Goal: Find specific page/section: Find specific page/section

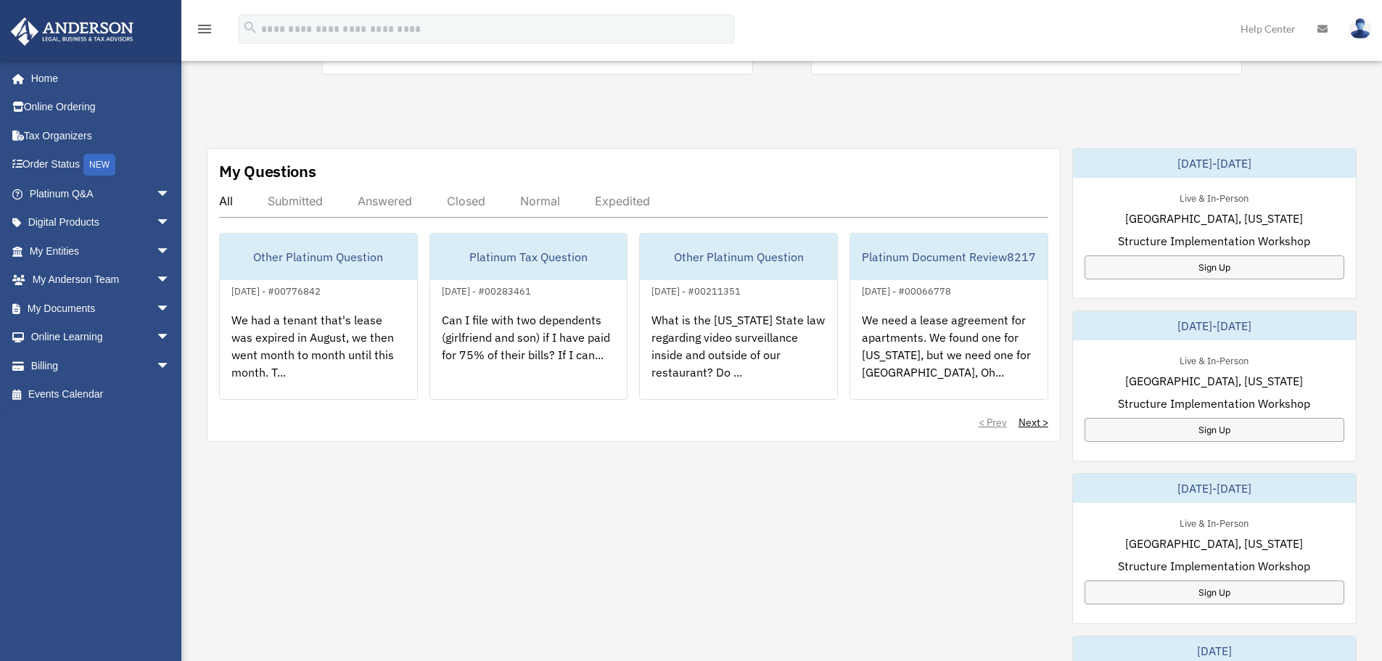
scroll to position [435, 0]
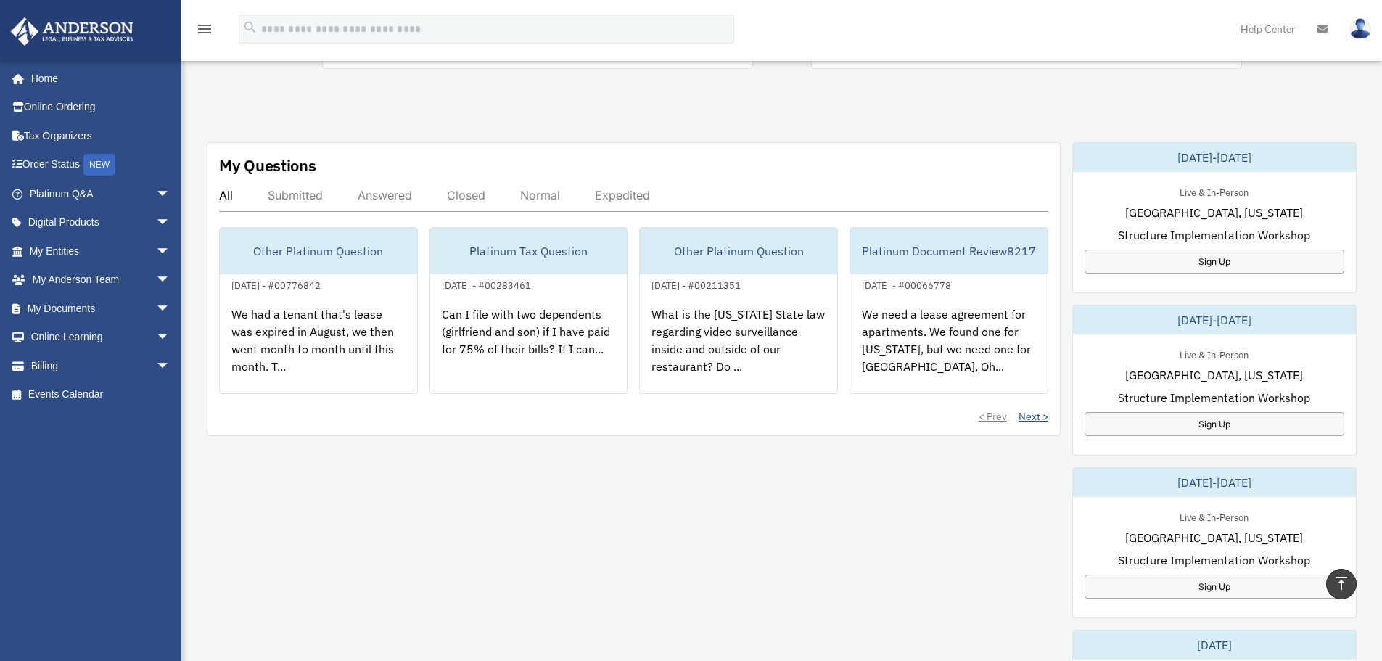
click at [1037, 417] on link "Next >" at bounding box center [1034, 416] width 30 height 15
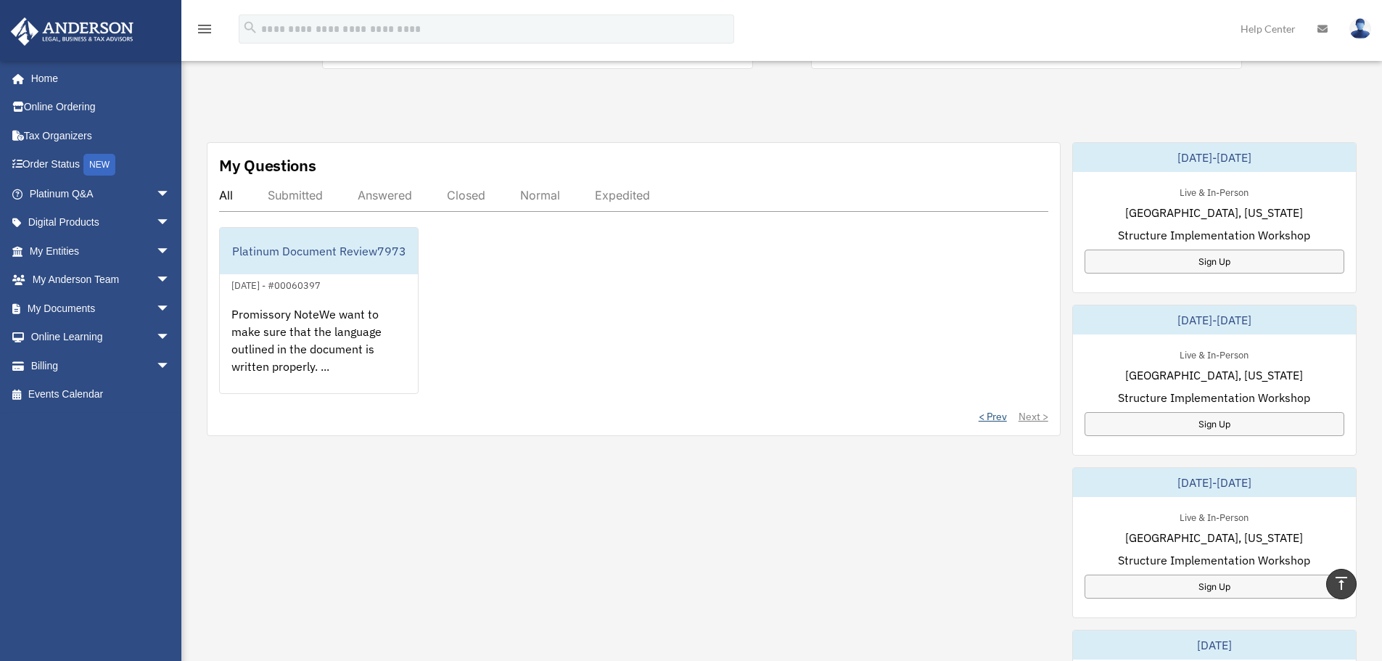
click at [993, 416] on link "< Prev" at bounding box center [993, 416] width 28 height 15
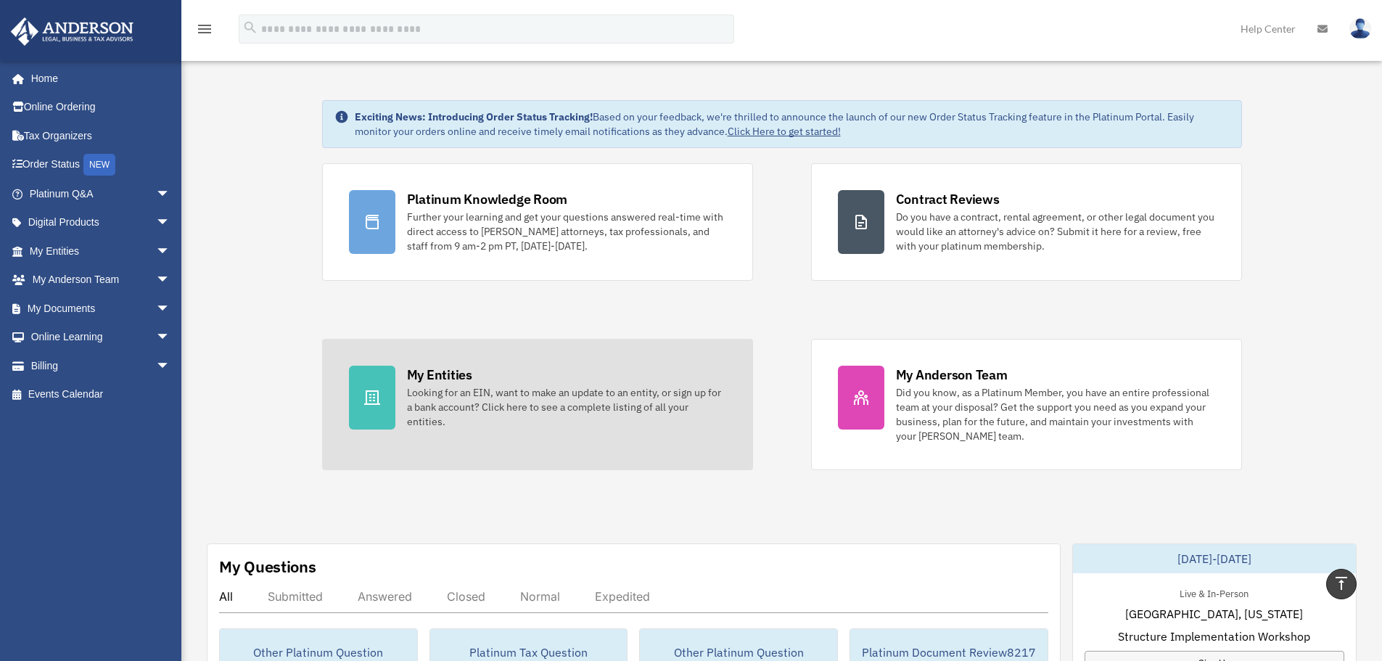
scroll to position [0, 0]
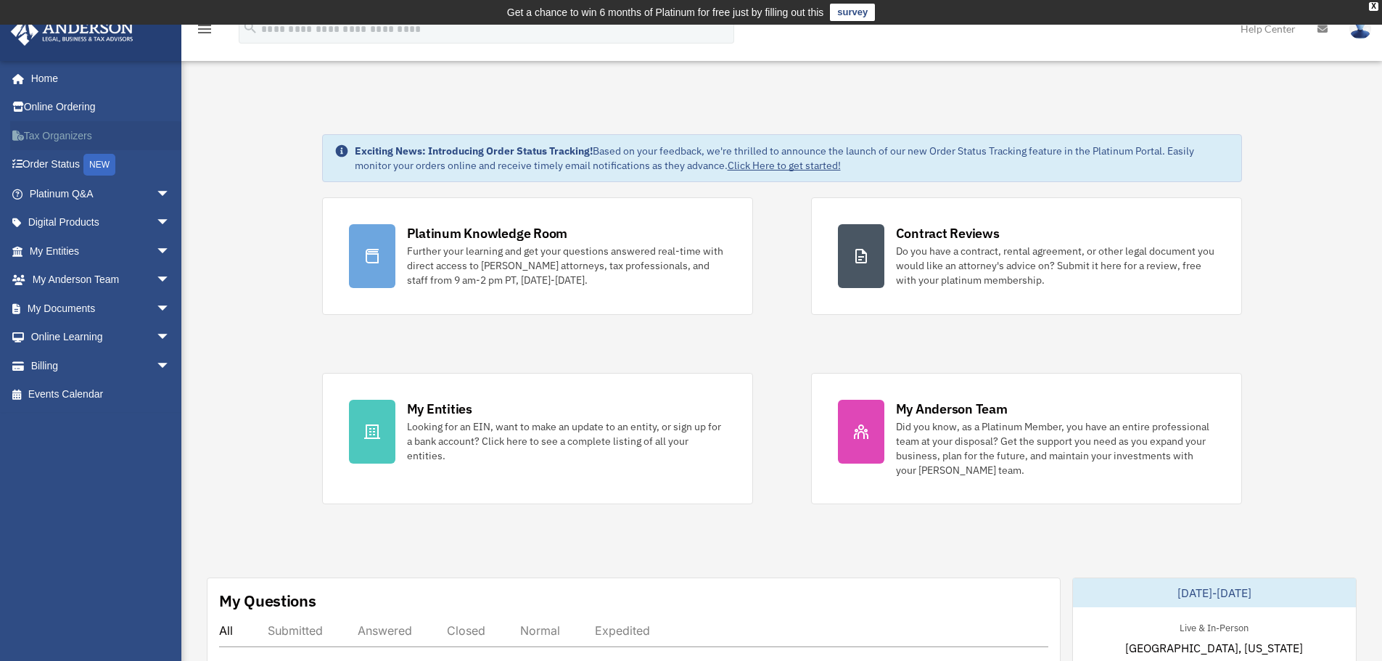
click at [60, 128] on link "Tax Organizers" at bounding box center [101, 135] width 182 height 29
click at [156, 247] on span "arrow_drop_down" at bounding box center [170, 252] width 29 height 30
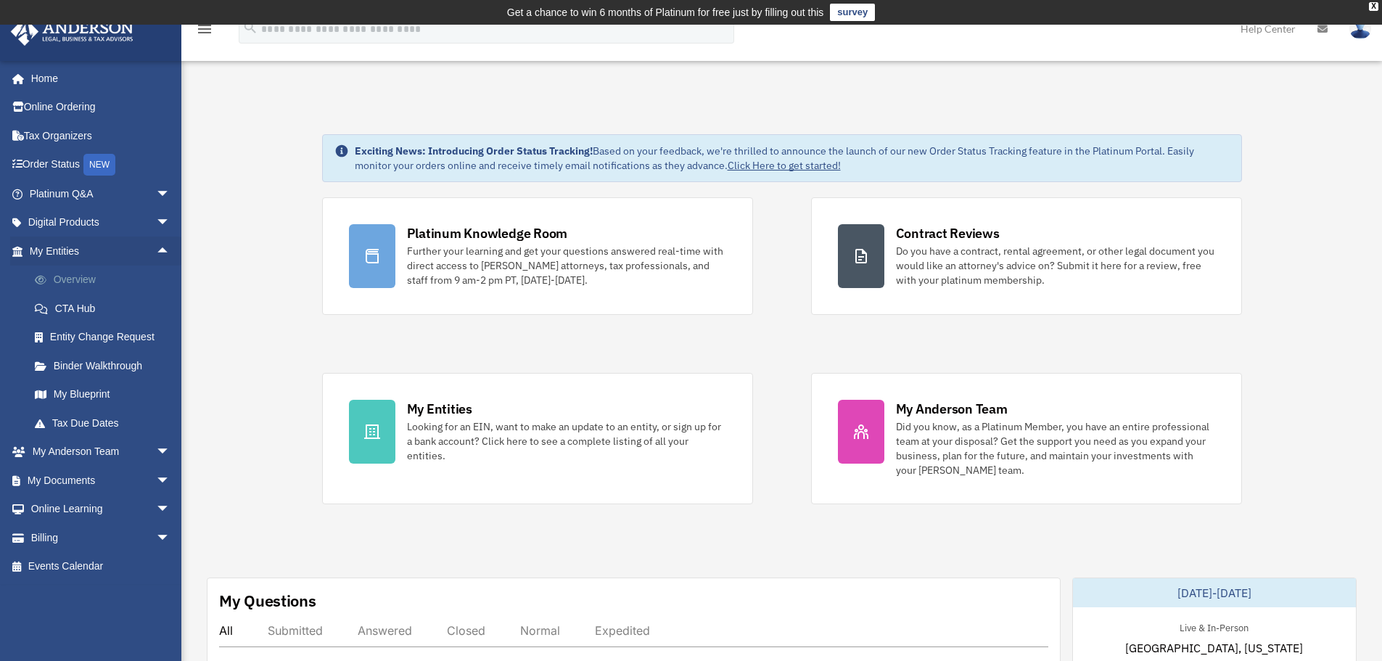
click at [63, 271] on link "Overview" at bounding box center [106, 280] width 172 height 29
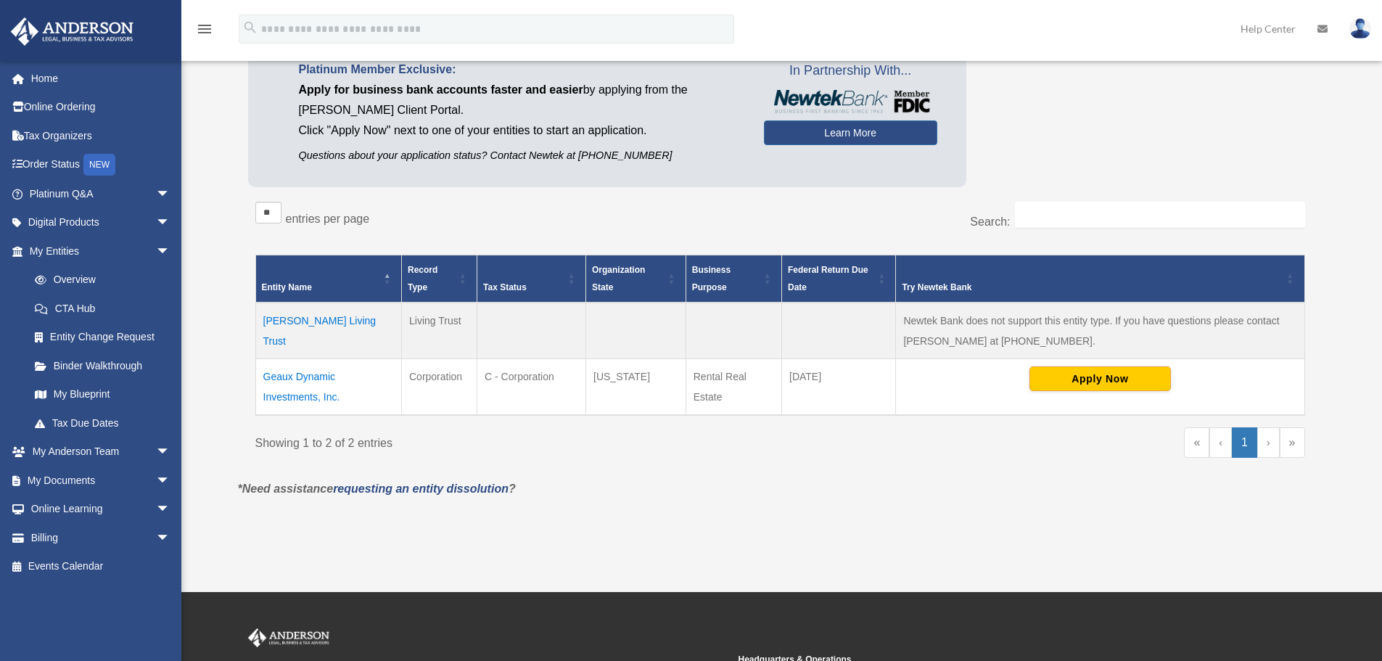
scroll to position [73, 0]
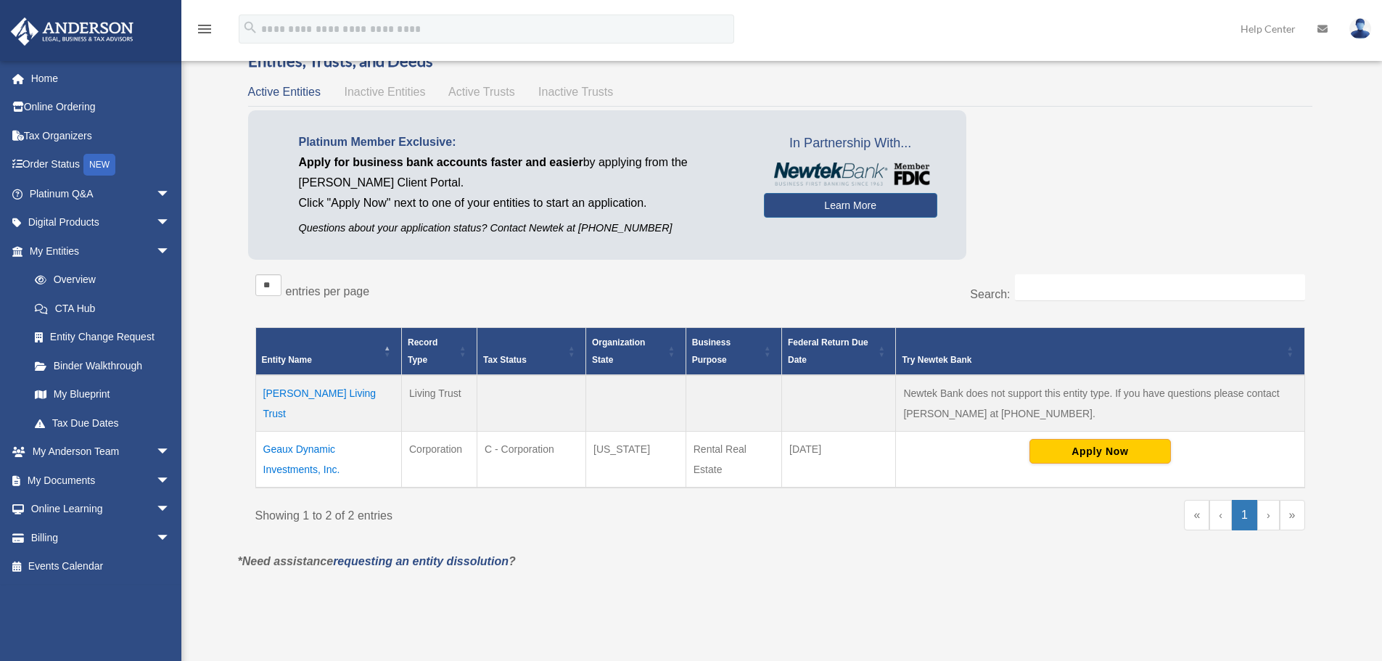
click at [305, 466] on td "Geaux Dynamic Investments, Inc." at bounding box center [328, 460] width 146 height 57
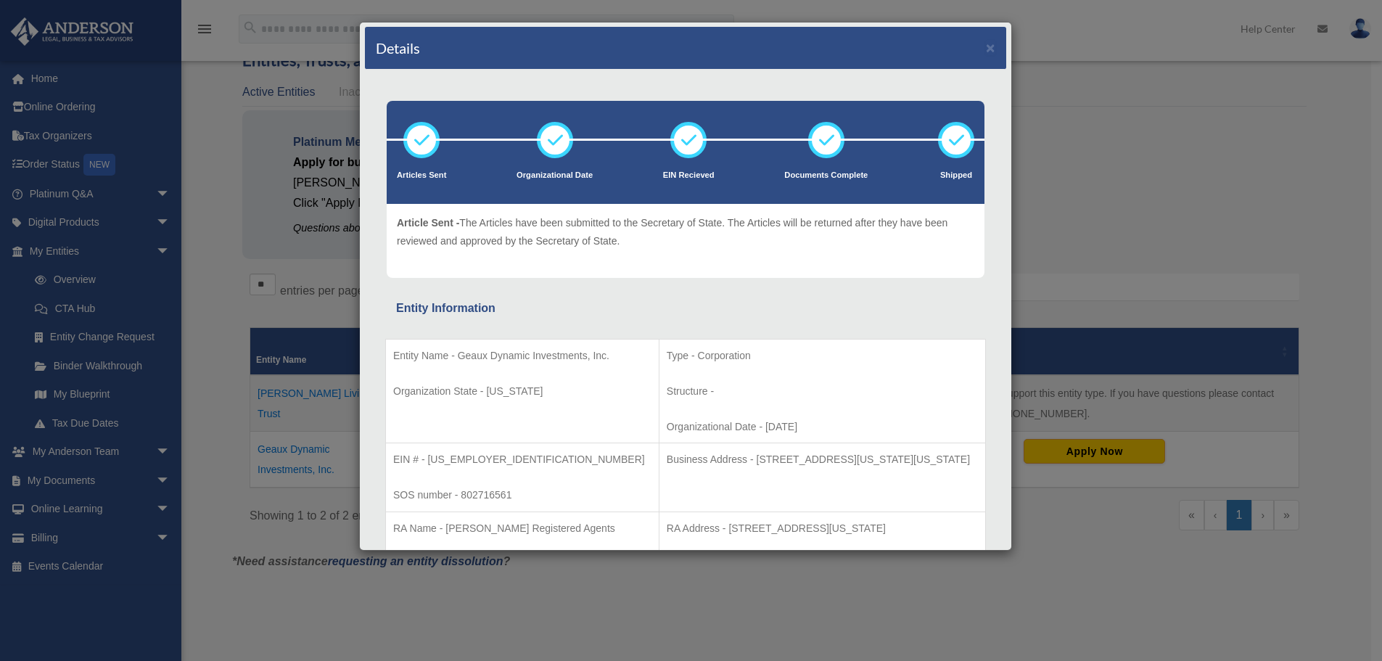
scroll to position [0, 0]
click at [986, 48] on button "×" at bounding box center [990, 48] width 9 height 15
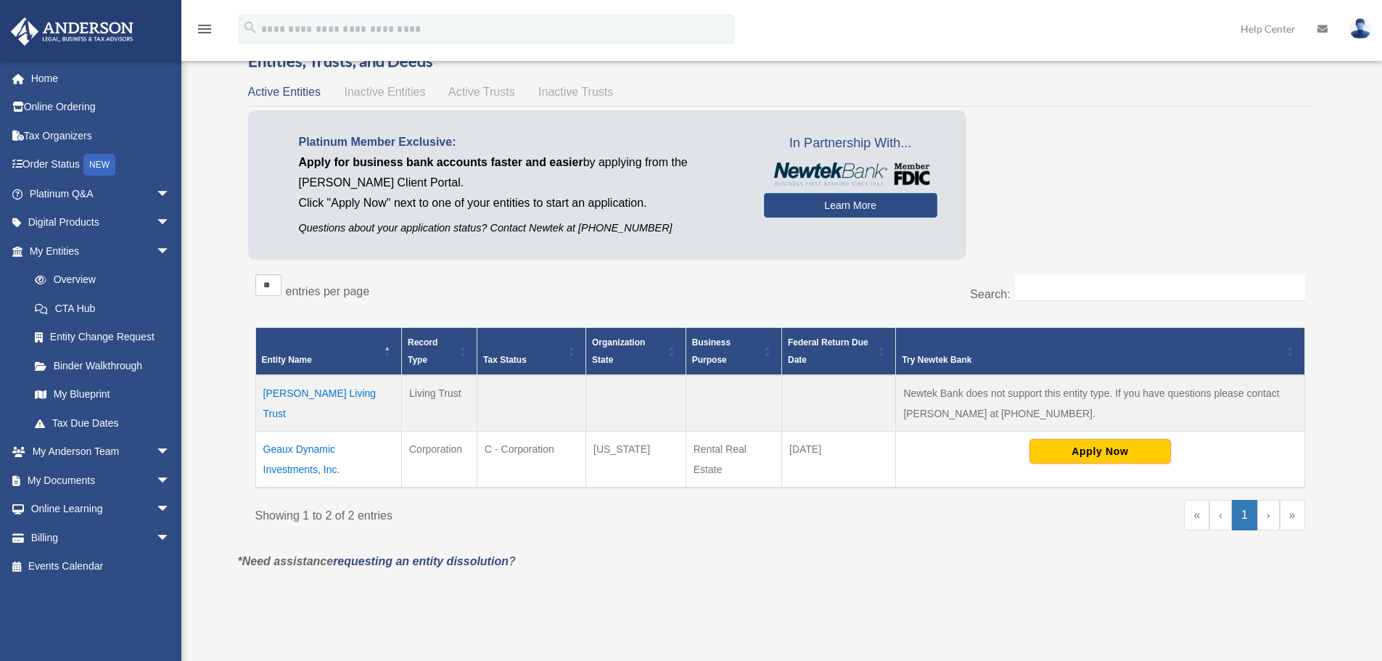
click at [386, 91] on span "Inactive Entities" at bounding box center [384, 92] width 81 height 12
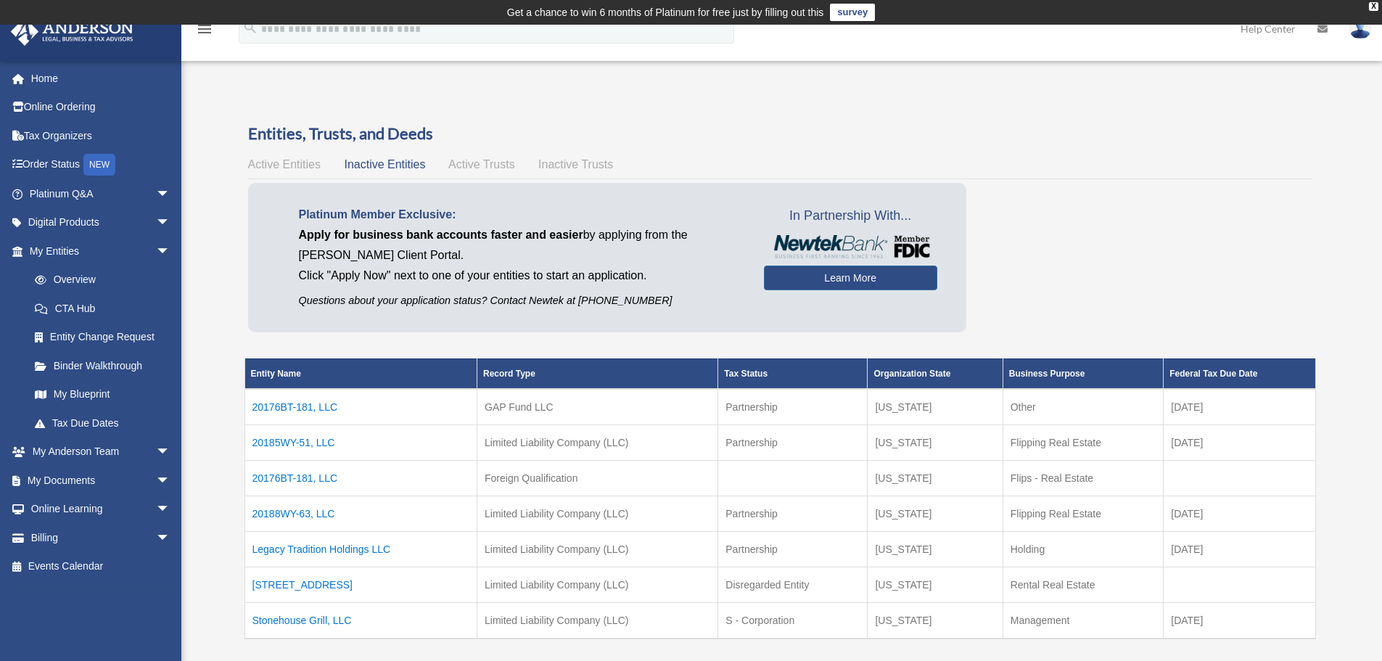
click at [291, 163] on span "Active Entities" at bounding box center [284, 164] width 73 height 12
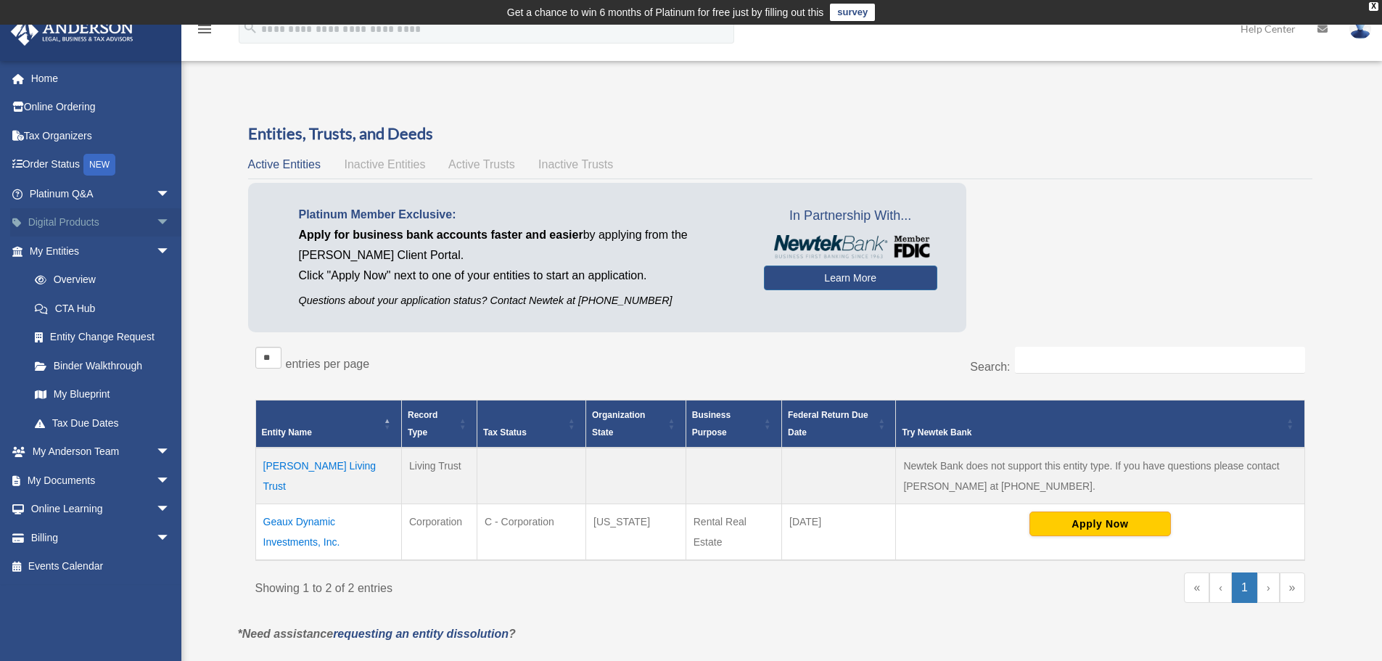
click at [156, 219] on span "arrow_drop_down" at bounding box center [170, 223] width 29 height 30
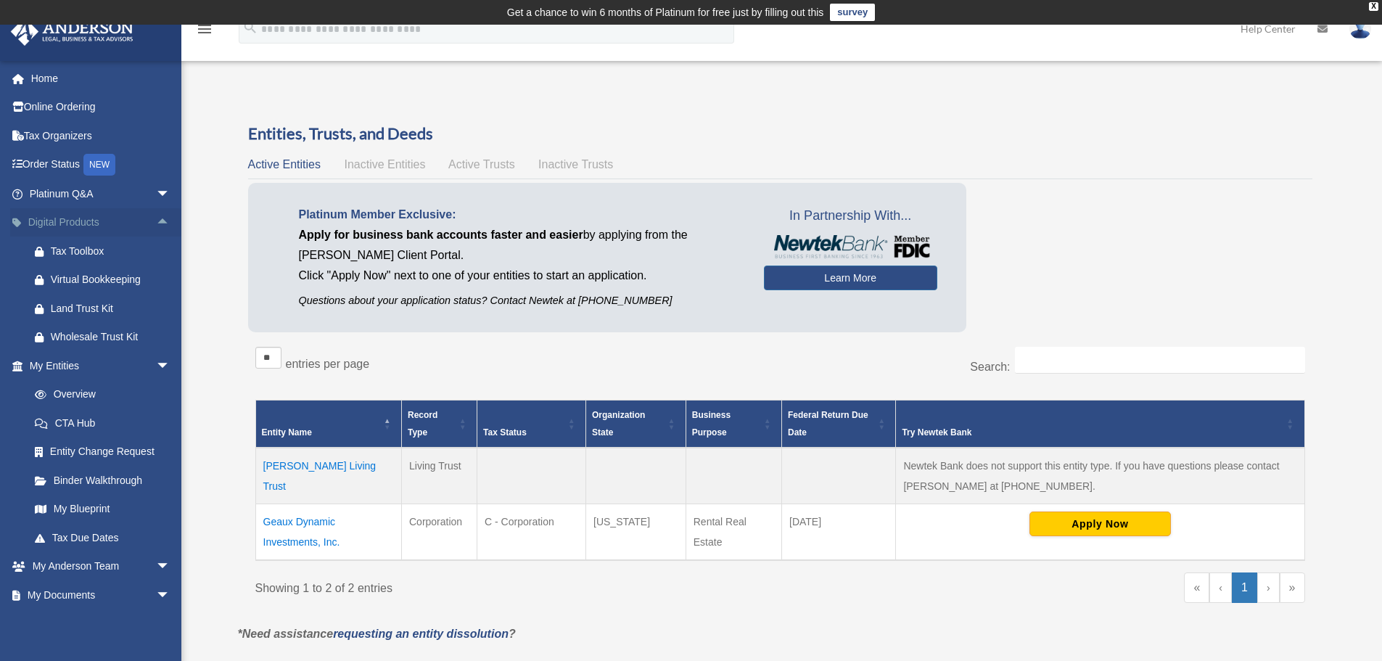
click at [156, 216] on span "arrow_drop_up" at bounding box center [170, 223] width 29 height 30
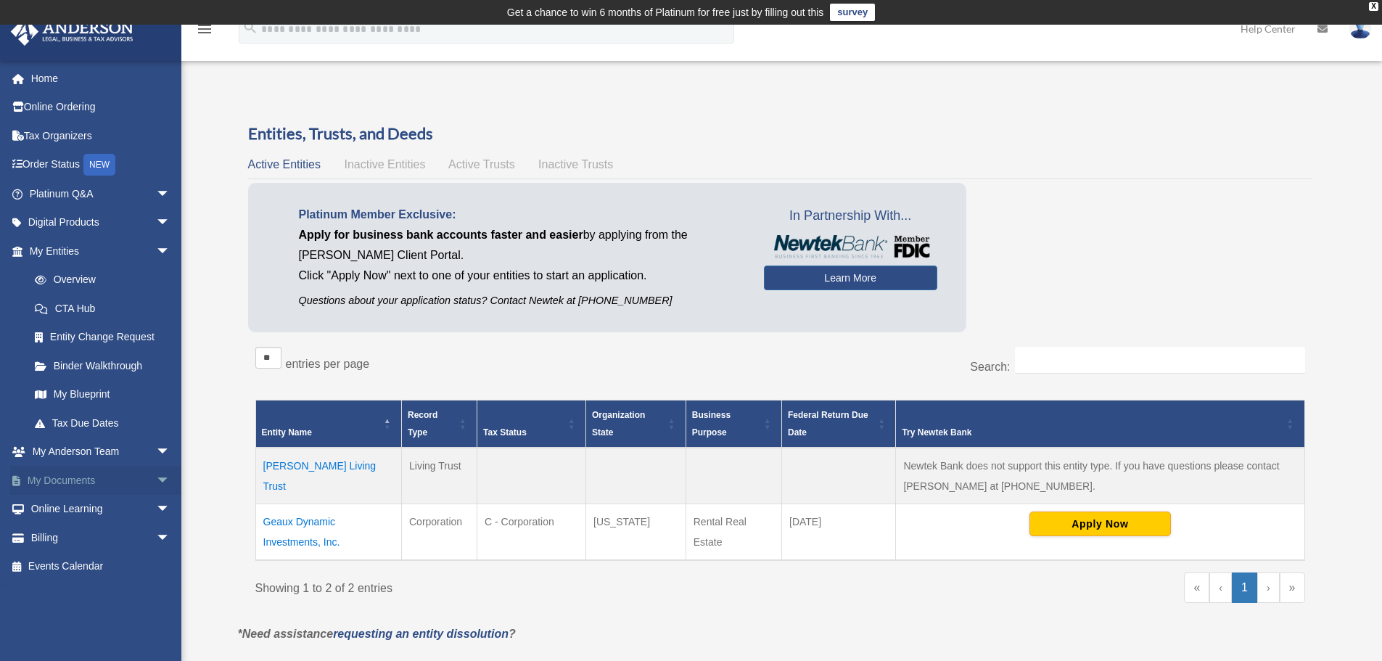
click at [156, 480] on span "arrow_drop_down" at bounding box center [170, 481] width 29 height 30
click at [94, 559] on link "Forms Library" at bounding box center [106, 566] width 172 height 29
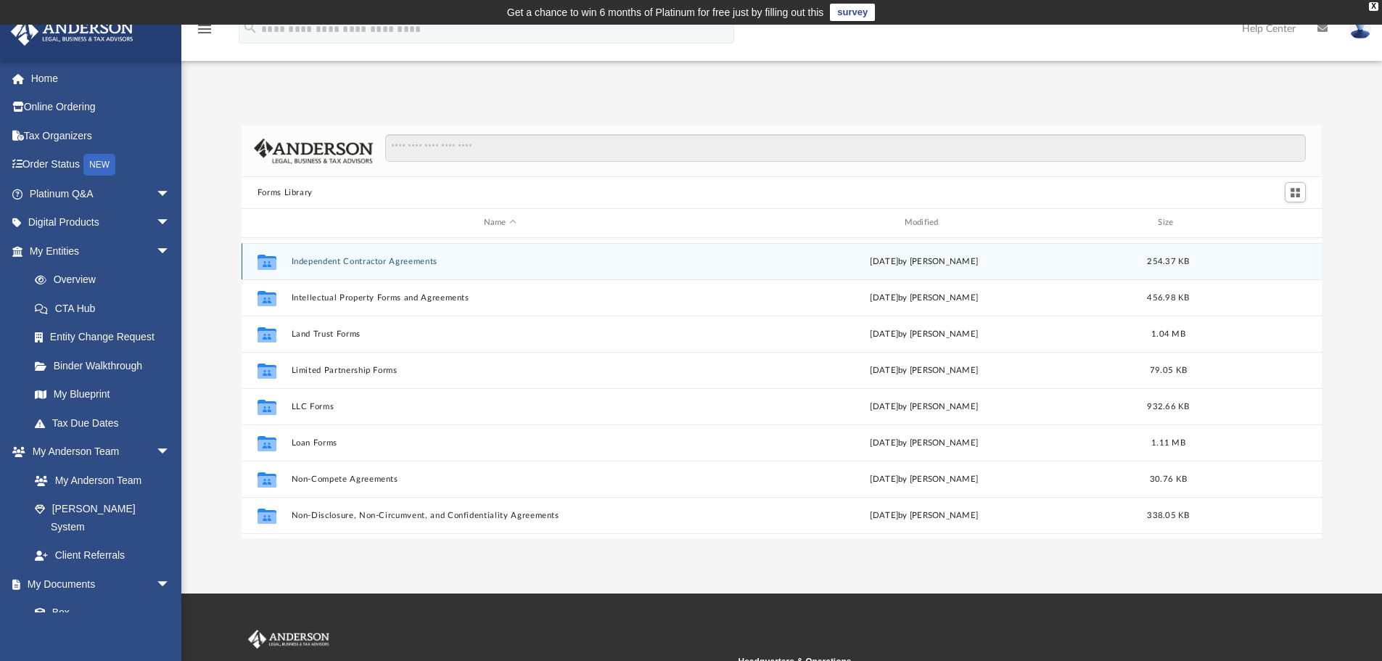
scroll to position [581, 0]
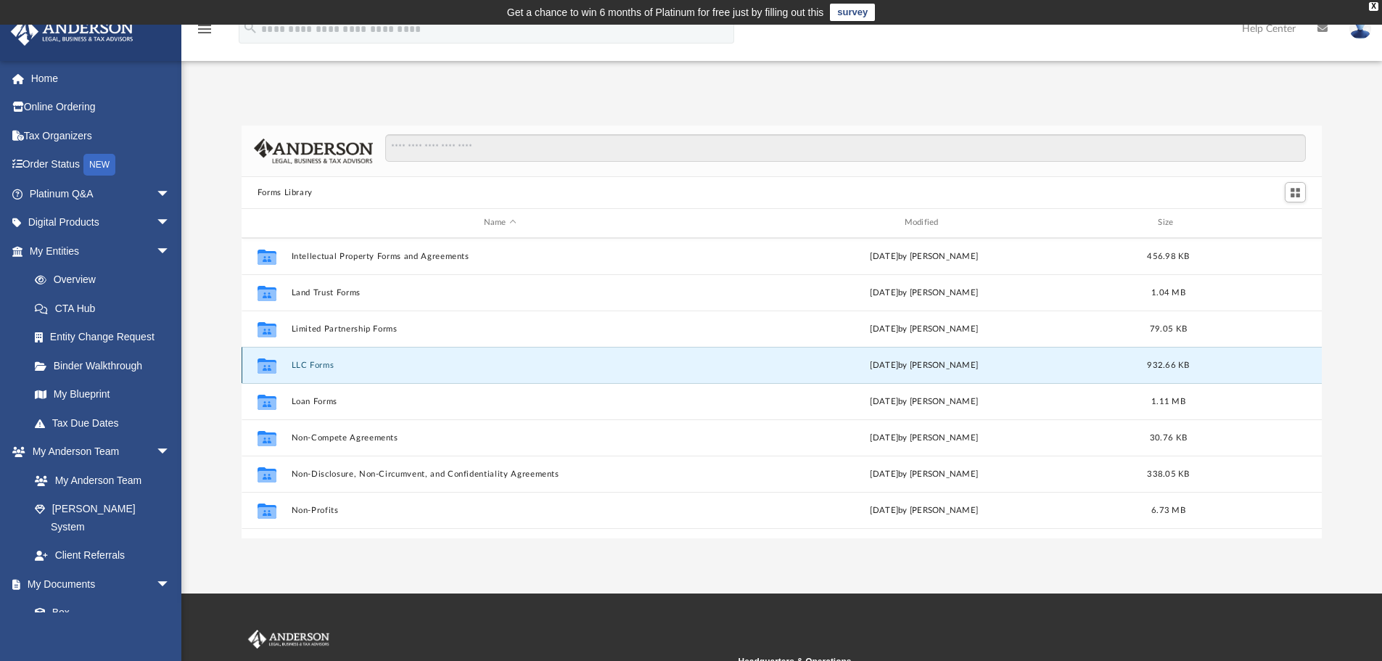
click at [302, 364] on button "LLC Forms" at bounding box center [500, 365] width 418 height 9
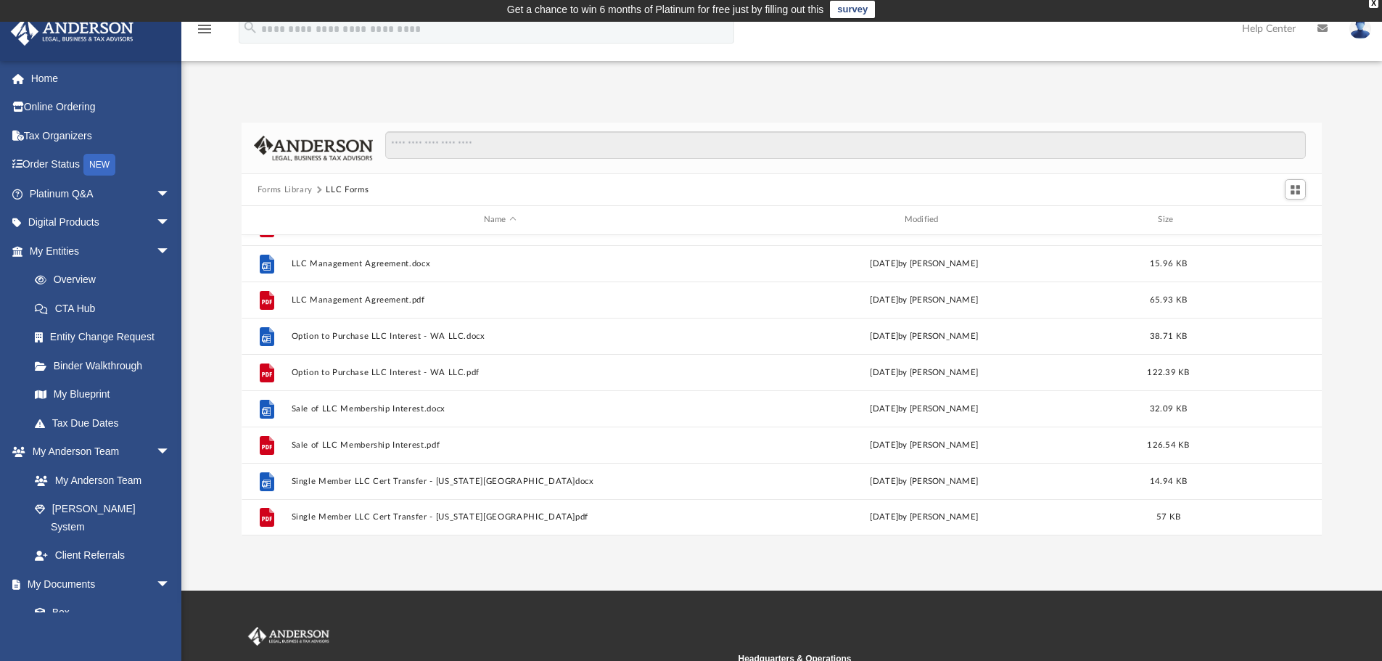
scroll to position [0, 0]
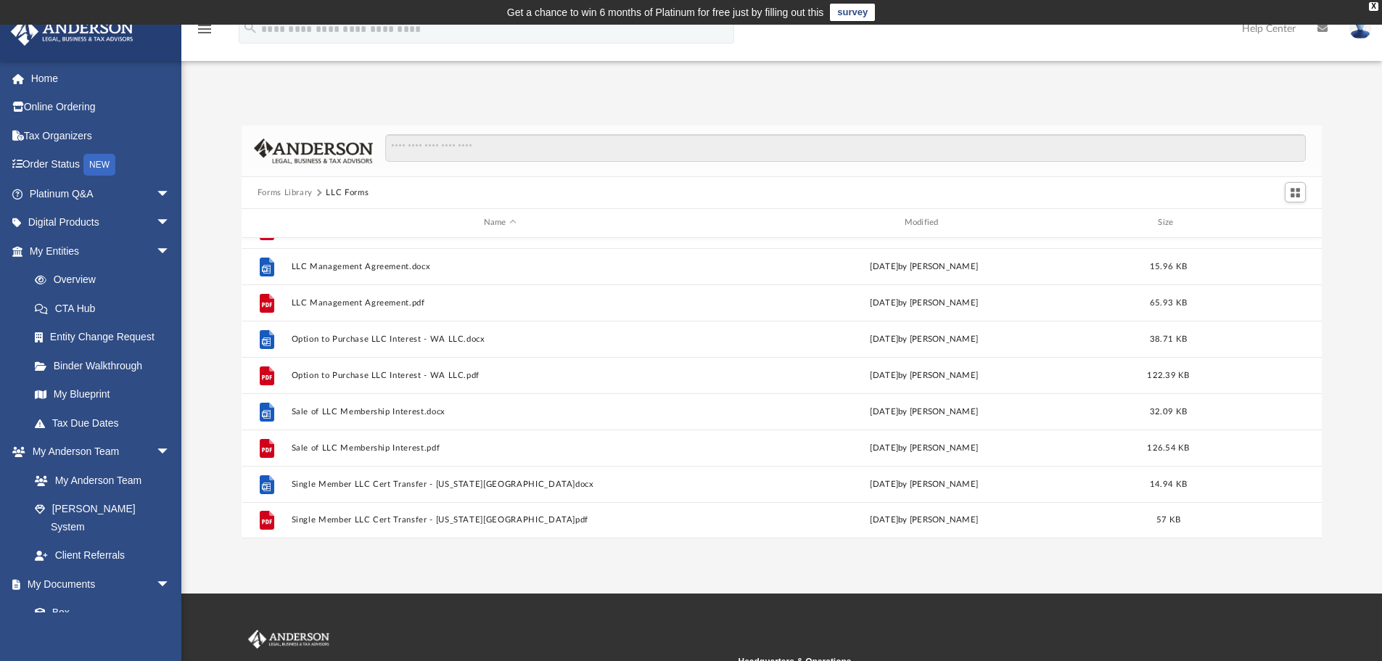
click at [287, 192] on button "Forms Library" at bounding box center [285, 192] width 55 height 13
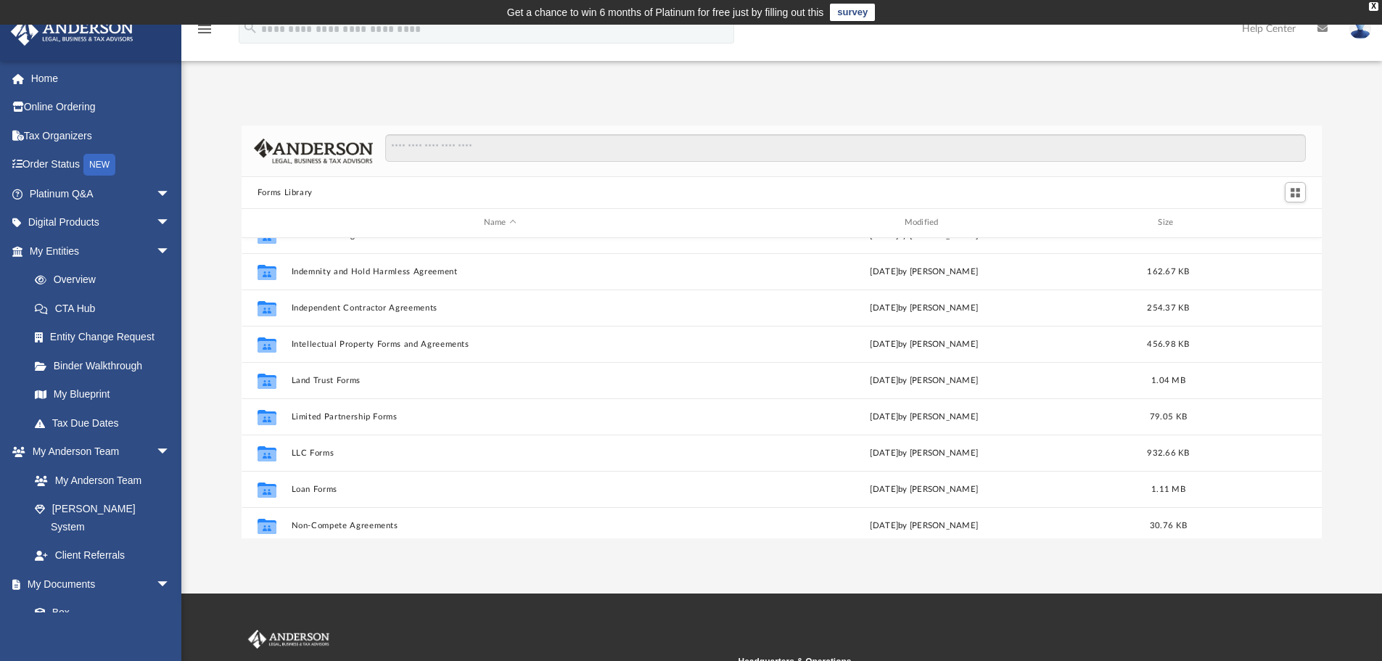
scroll to position [508, 0]
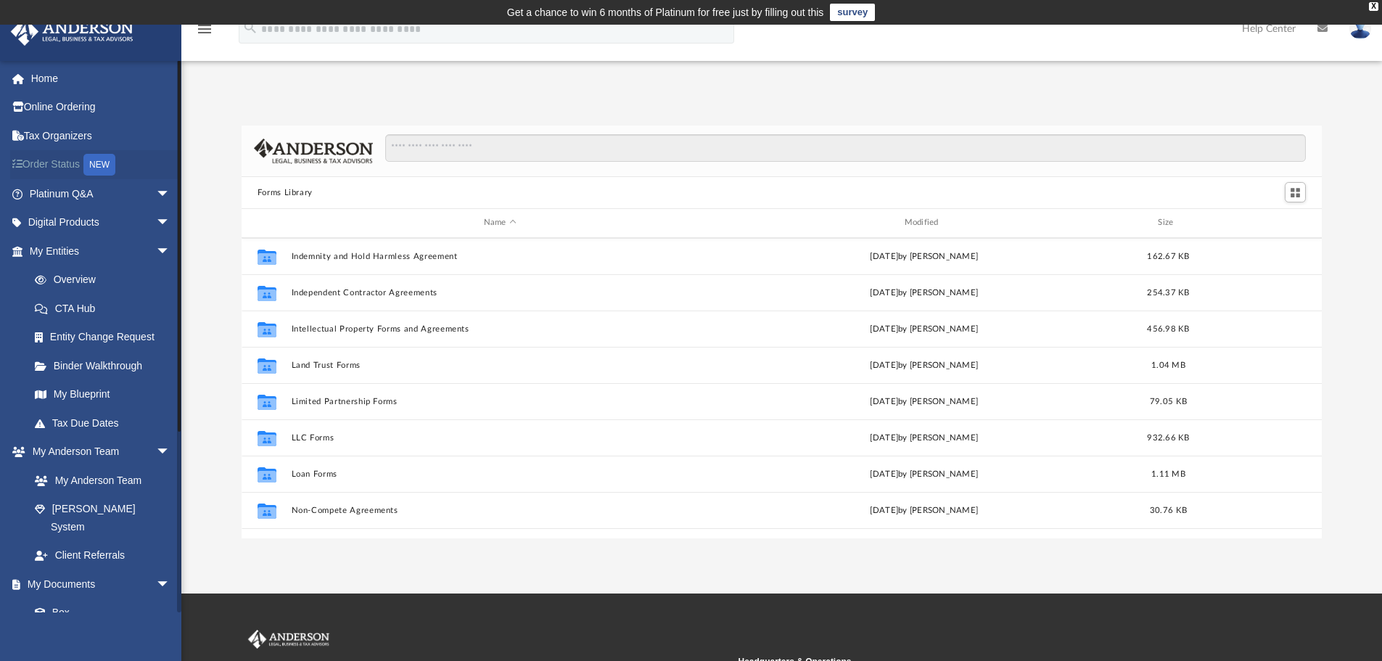
click at [63, 164] on link "Order Status NEW" at bounding box center [101, 165] width 182 height 30
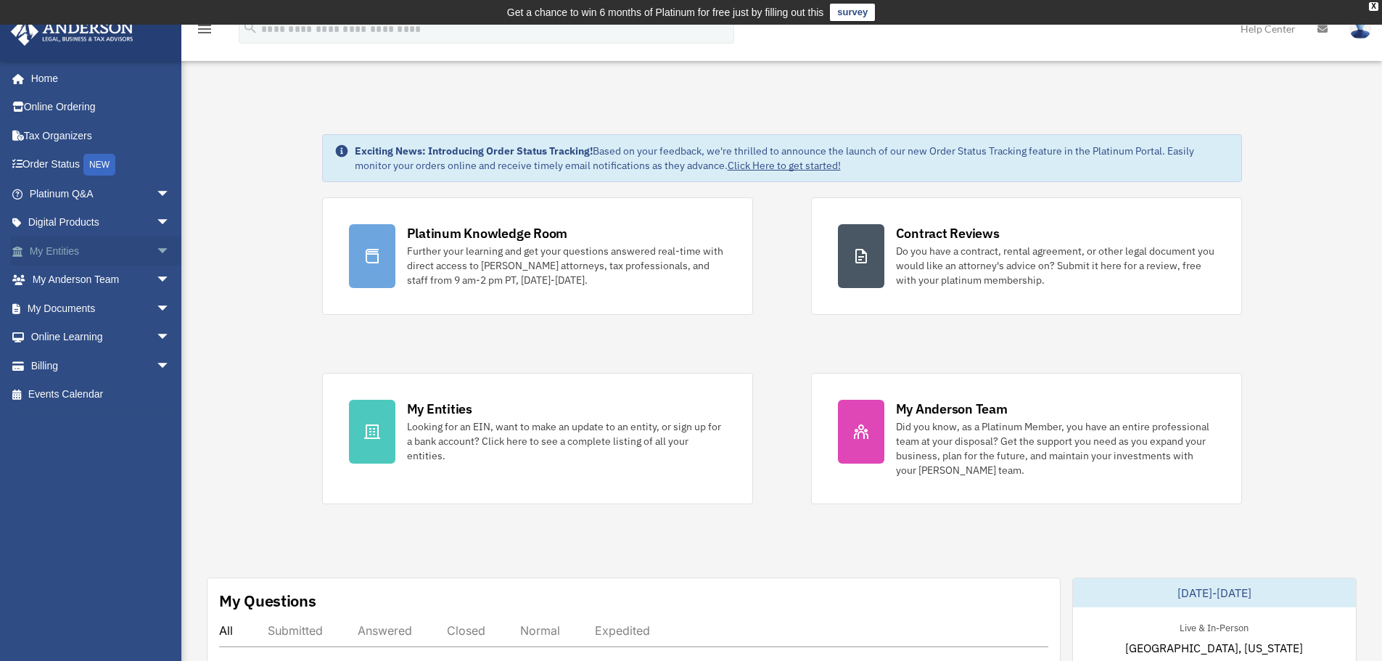
click at [156, 246] on span "arrow_drop_down" at bounding box center [170, 252] width 29 height 30
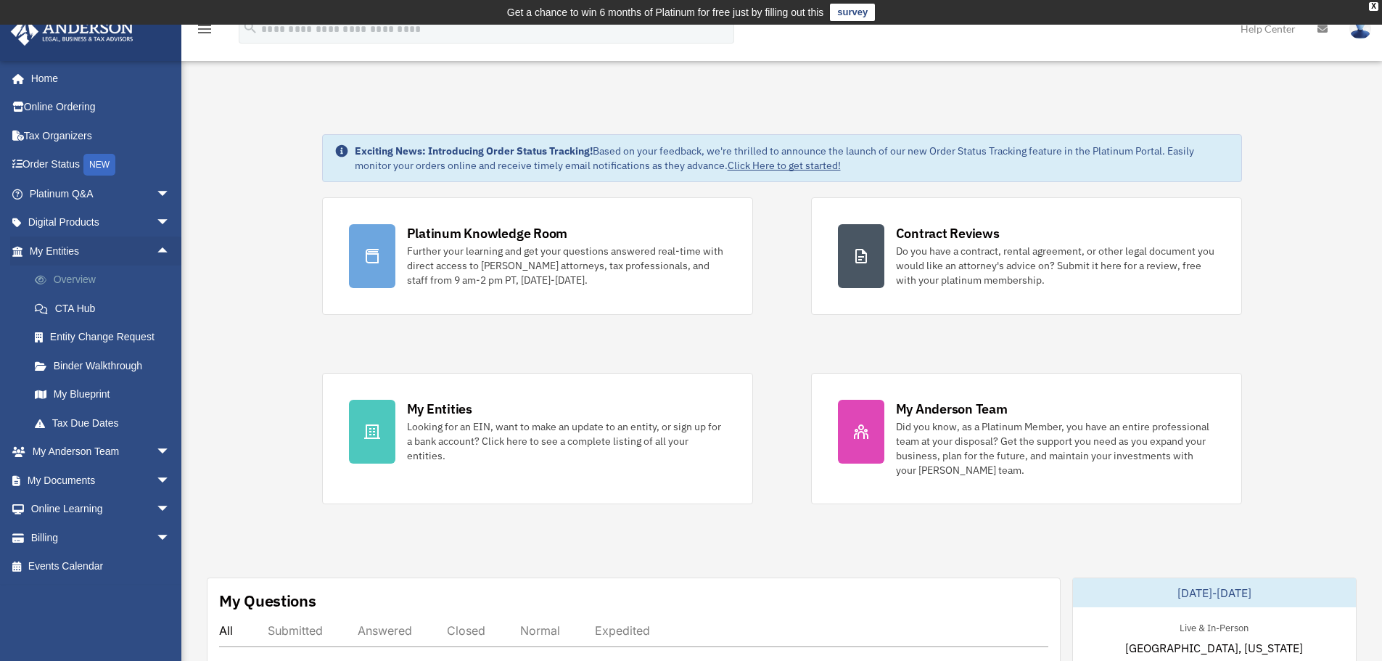
click at [81, 276] on link "Overview" at bounding box center [106, 280] width 172 height 29
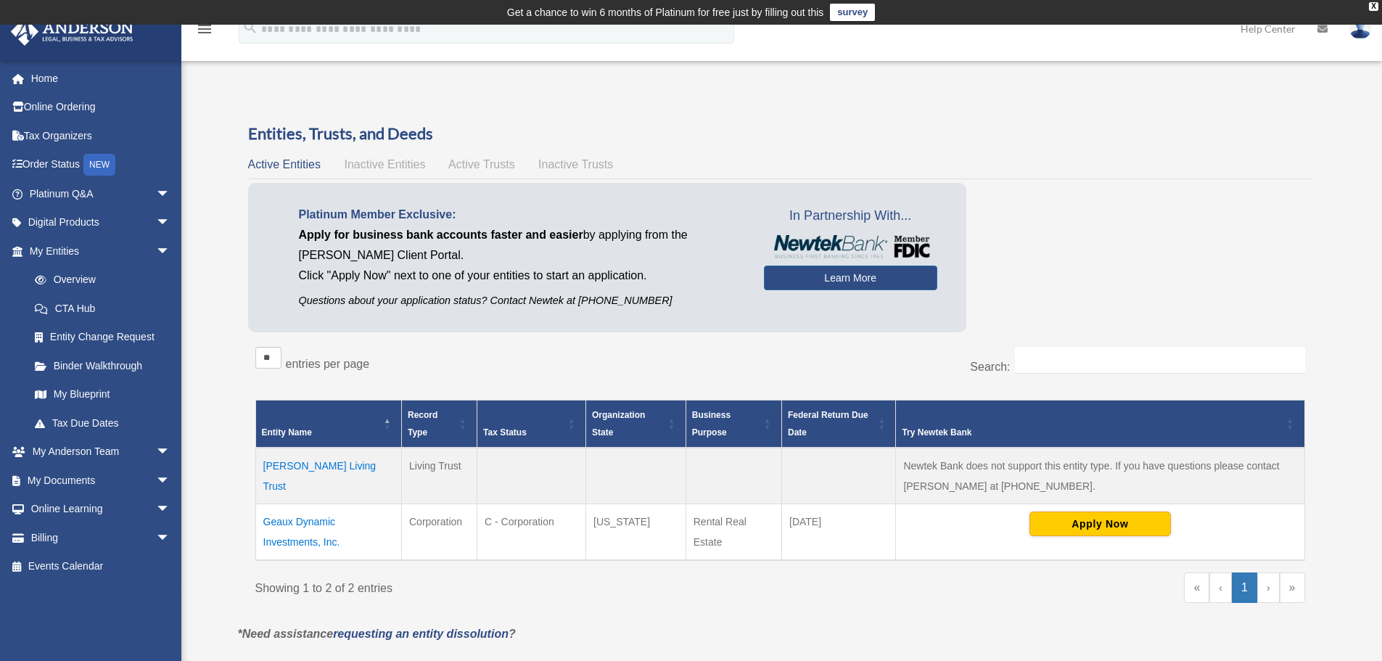
click at [402, 162] on span "Inactive Entities" at bounding box center [384, 164] width 81 height 12
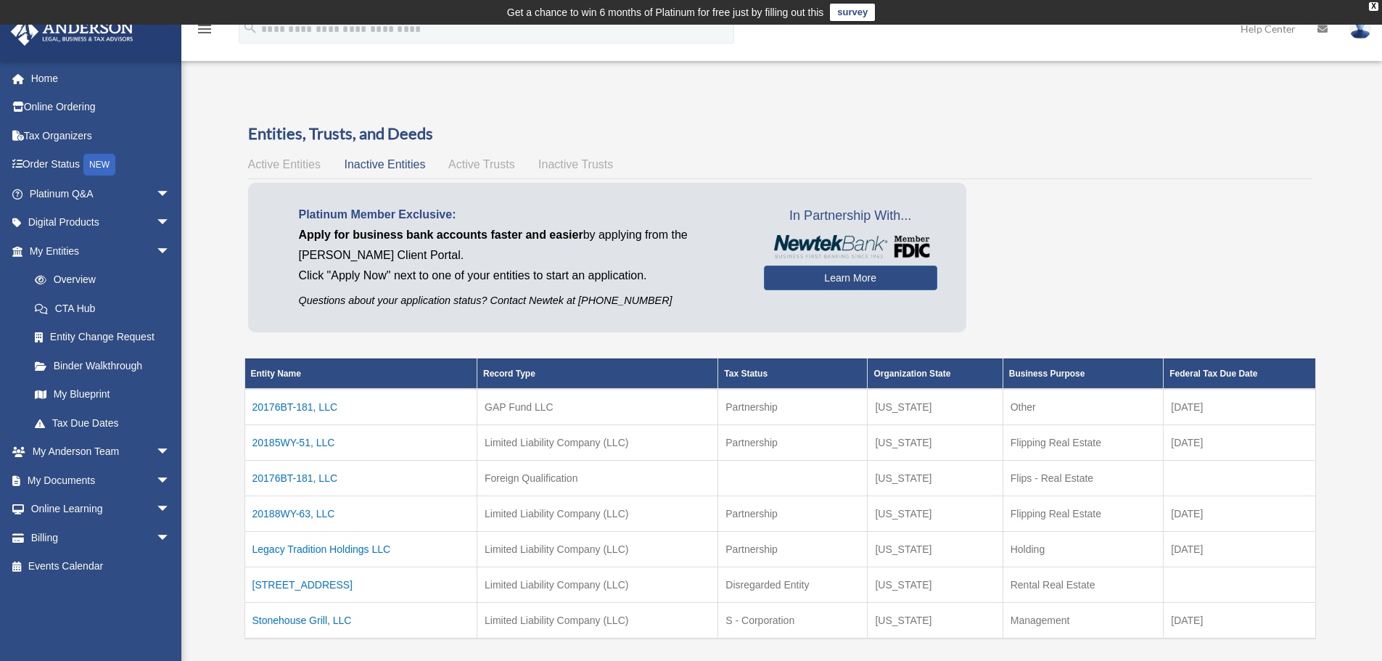
click at [268, 167] on span "Active Entities" at bounding box center [284, 164] width 73 height 12
